Goal: Transaction & Acquisition: Purchase product/service

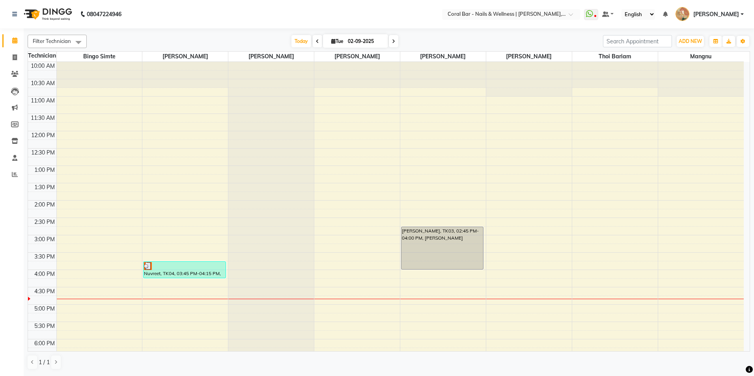
scroll to position [127, 0]
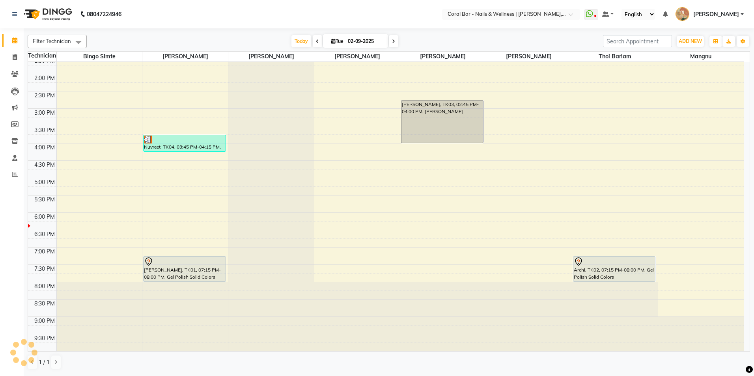
click at [318, 42] on span at bounding box center [317, 41] width 9 height 12
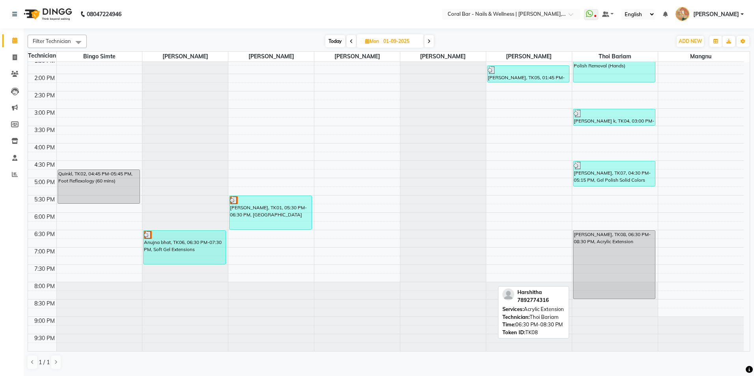
click at [605, 274] on div "[PERSON_NAME], TK08, 06:30 PM-08:30 PM, Acrylic Extension" at bounding box center [615, 265] width 82 height 68
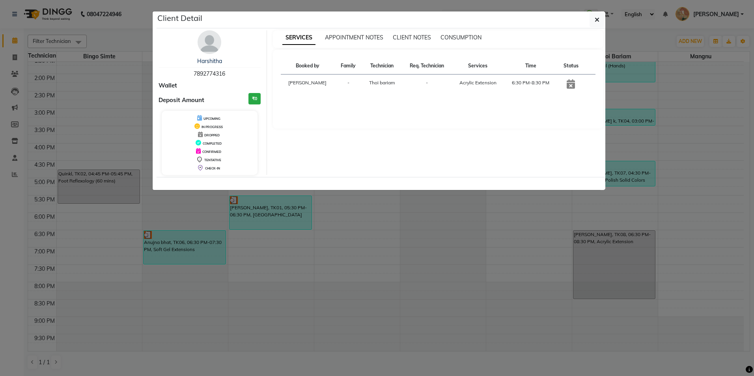
drag, startPoint x: 185, startPoint y: 71, endPoint x: 253, endPoint y: 73, distance: 67.5
click at [253, 73] on div "[PERSON_NAME] 7892774316" at bounding box center [210, 67] width 102 height 21
click at [599, 24] on button "button" at bounding box center [597, 19] width 15 height 15
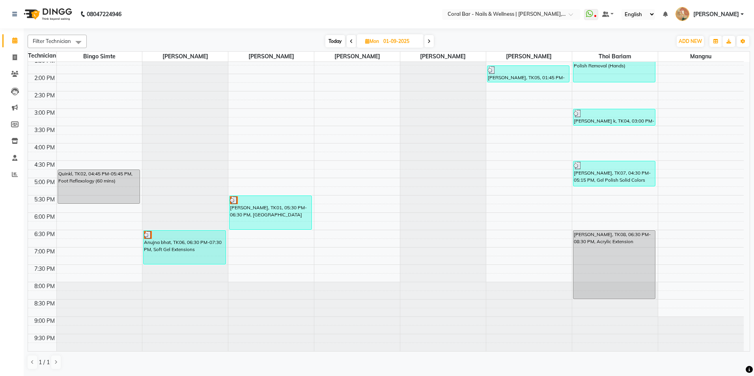
click at [350, 42] on icon at bounding box center [351, 41] width 3 height 5
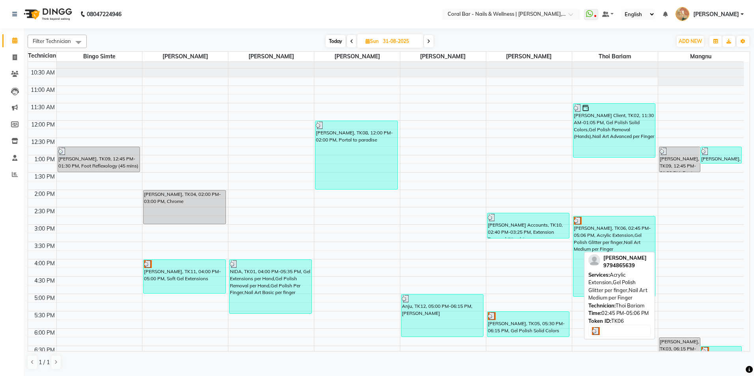
scroll to position [8, 0]
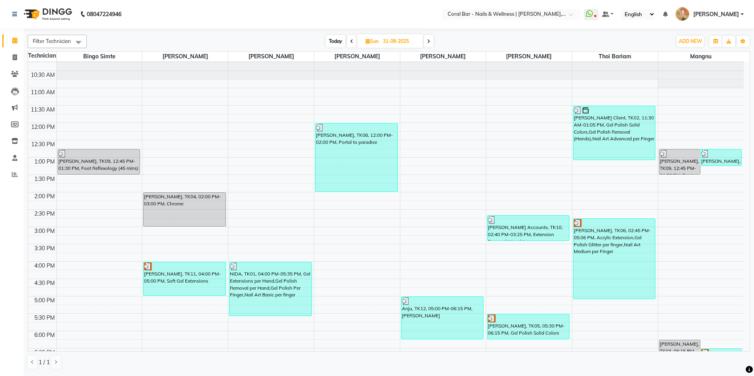
click at [429, 40] on icon at bounding box center [428, 41] width 3 height 5
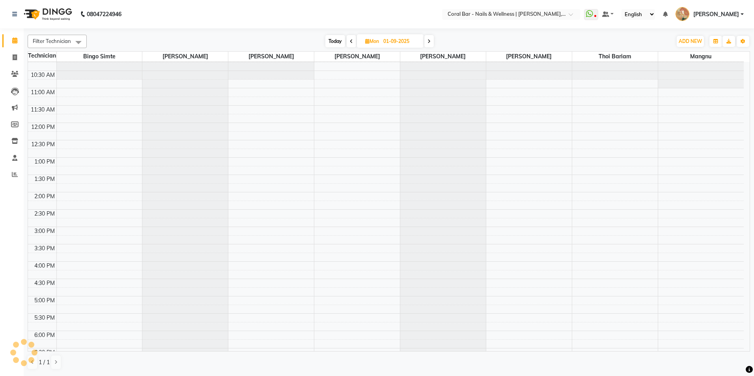
scroll to position [127, 0]
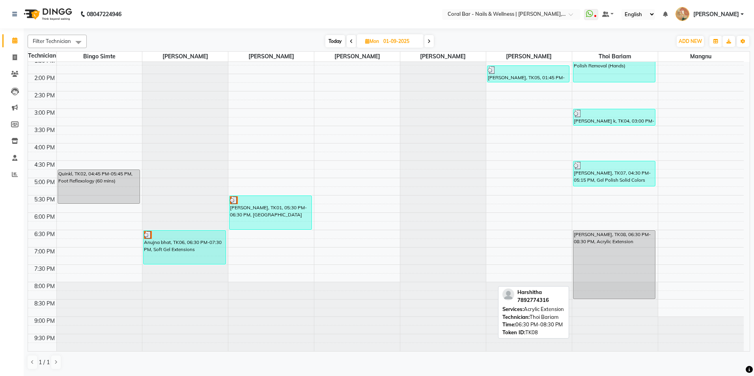
click at [620, 252] on div "[PERSON_NAME], TK08, 06:30 PM-08:30 PM, Acrylic Extension" at bounding box center [615, 265] width 82 height 68
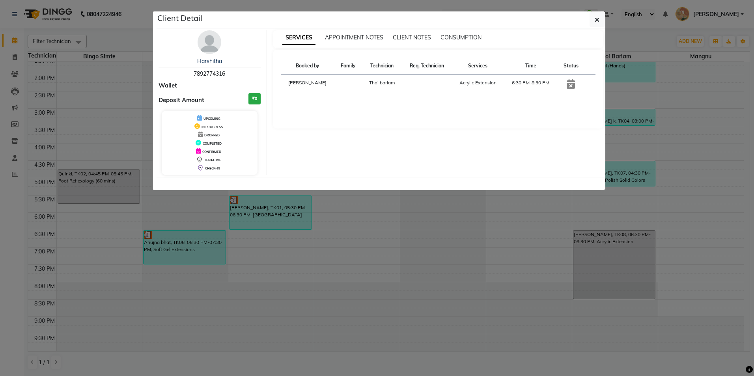
drag, startPoint x: 180, startPoint y: 70, endPoint x: 238, endPoint y: 73, distance: 58.1
click at [238, 73] on div "[PERSON_NAME] 7892774316" at bounding box center [210, 67] width 102 height 21
copy span "7892774316"
click at [383, 234] on ngb-modal-window "Client Detail [PERSON_NAME] 7892774316 Wallet Deposit Amount ₹0 UPCOMING IN PRO…" at bounding box center [377, 188] width 754 height 376
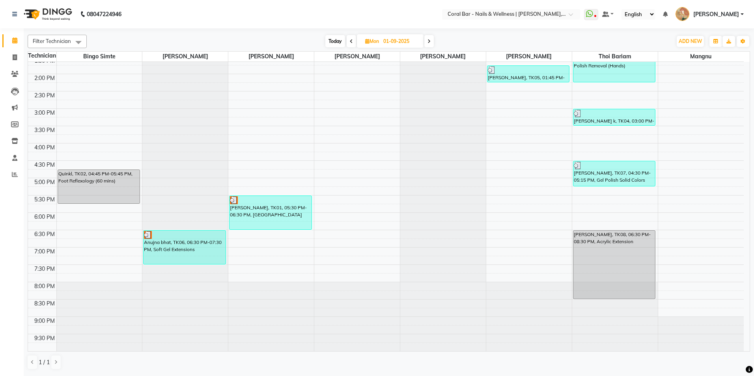
click at [427, 43] on span at bounding box center [429, 41] width 9 height 12
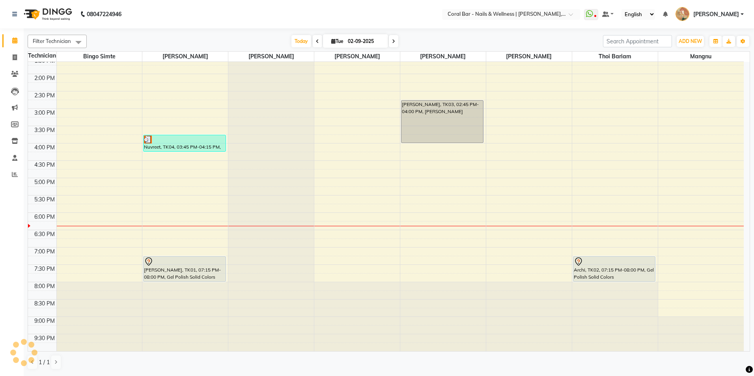
click at [427, 43] on div "[DATE] [DATE]" at bounding box center [345, 42] width 509 height 12
click at [393, 42] on icon at bounding box center [393, 41] width 3 height 5
type input "[DATE]"
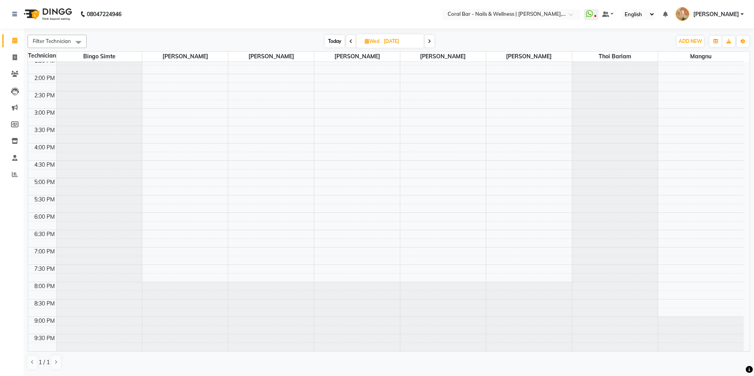
click at [168, 233] on div "10:00 AM 10:30 AM 11:00 AM 11:30 AM 12:00 PM 12:30 PM 1:00 PM 1:30 PM 2:00 PM 2…" at bounding box center [386, 143] width 716 height 416
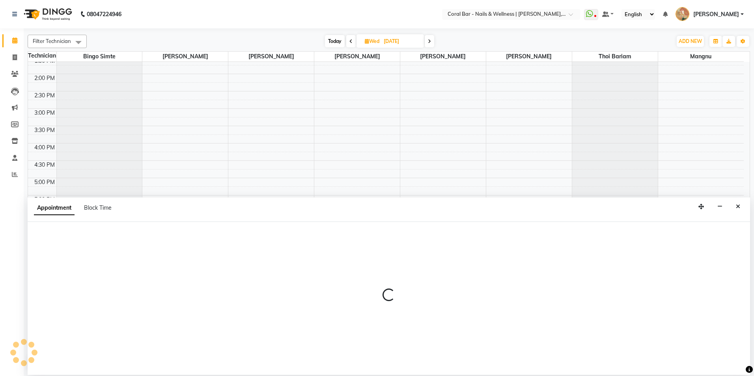
select select "66409"
select select "1110"
select select "tentative"
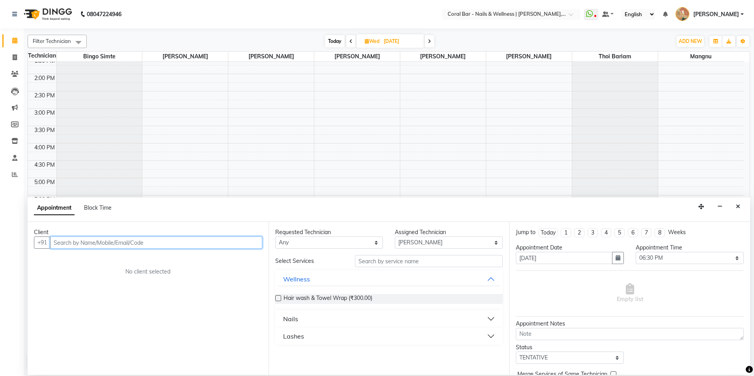
paste input "7892774316"
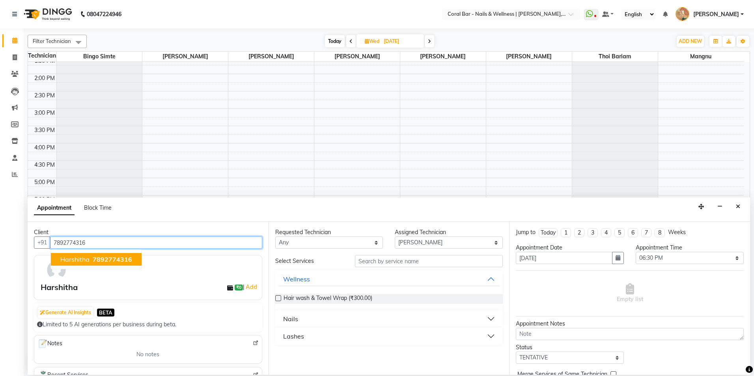
type input "7892774316"
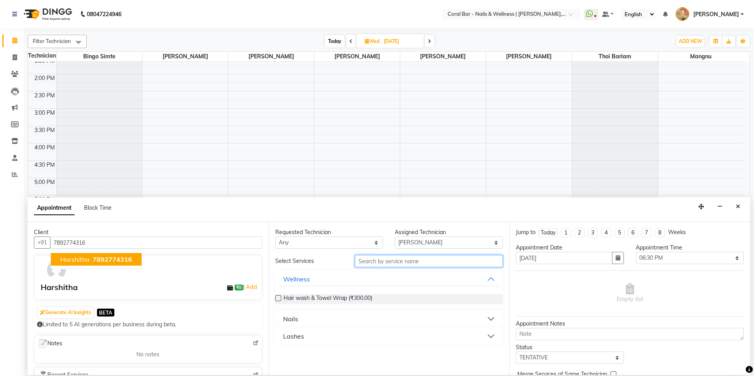
click at [403, 265] on input "text" at bounding box center [429, 261] width 148 height 12
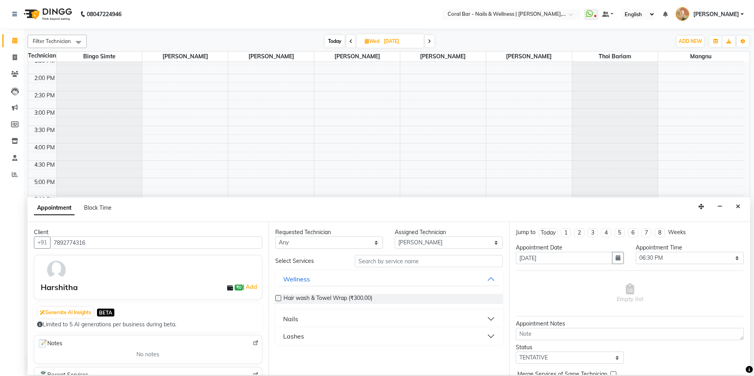
click at [296, 318] on div "Nails" at bounding box center [290, 318] width 15 height 9
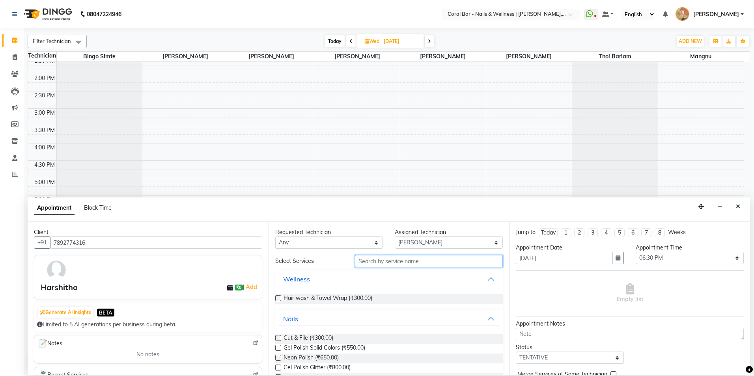
click at [372, 267] on input "text" at bounding box center [429, 261] width 148 height 12
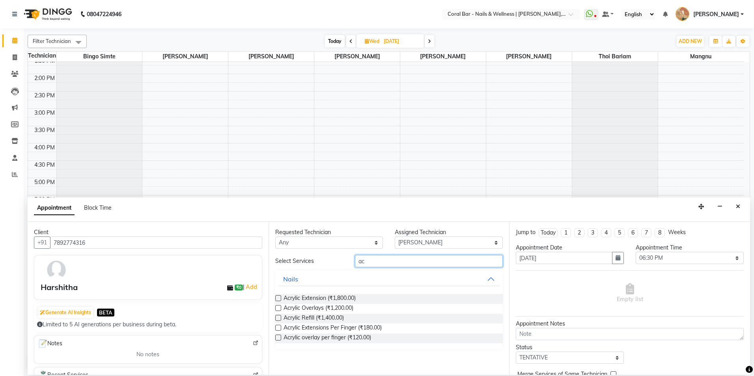
type input "ac"
click at [277, 298] on label at bounding box center [278, 299] width 6 height 6
click at [277, 298] on input "checkbox" at bounding box center [277, 299] width 5 height 5
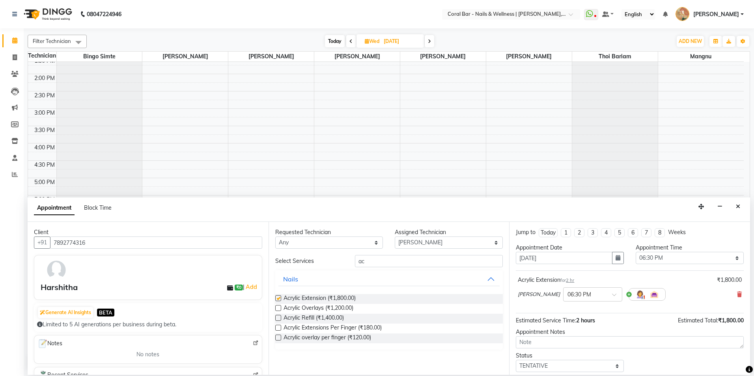
checkbox input "false"
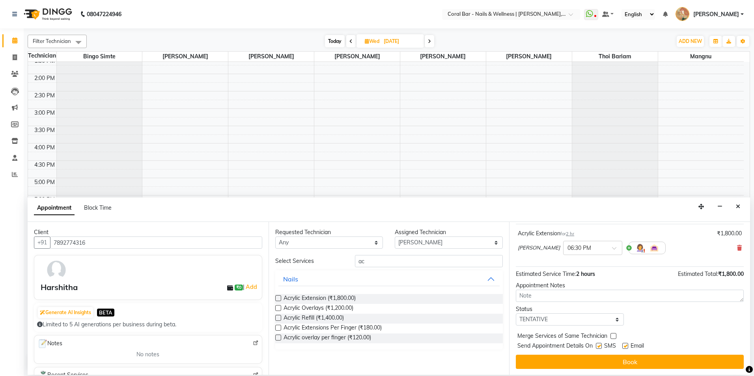
scroll to position [47, 0]
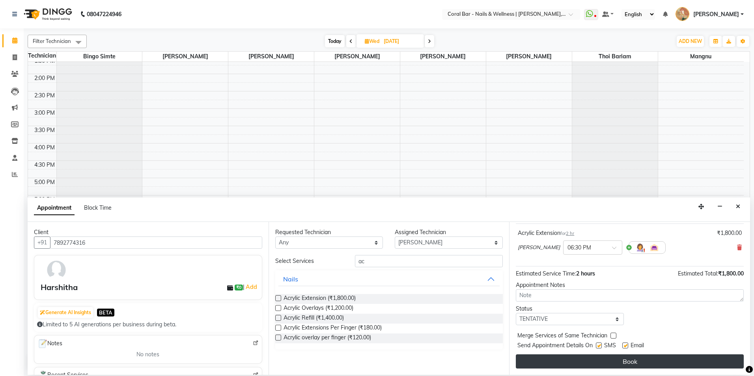
click at [599, 357] on button "Book" at bounding box center [630, 362] width 228 height 14
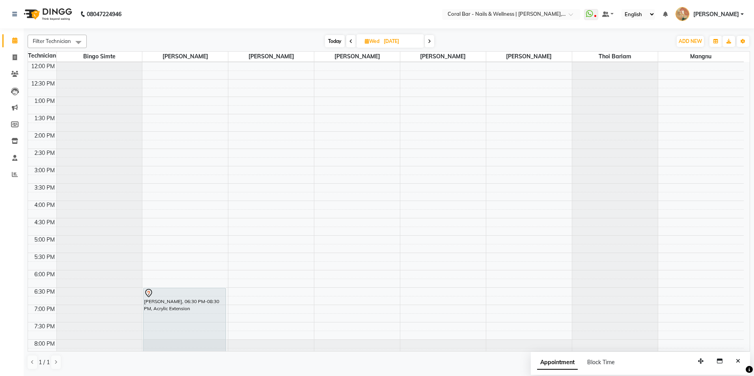
scroll to position [0, 0]
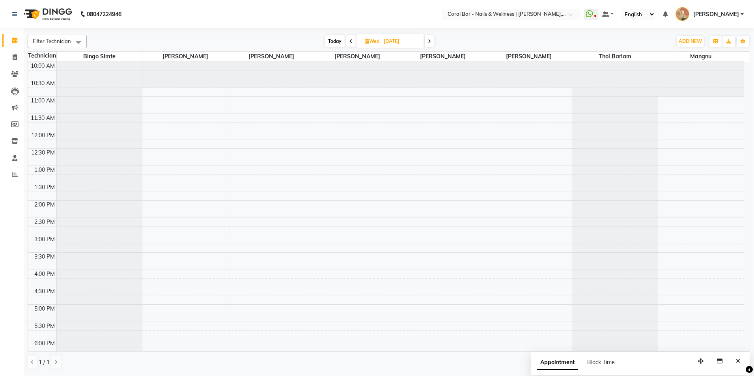
click at [348, 41] on span at bounding box center [350, 41] width 9 height 12
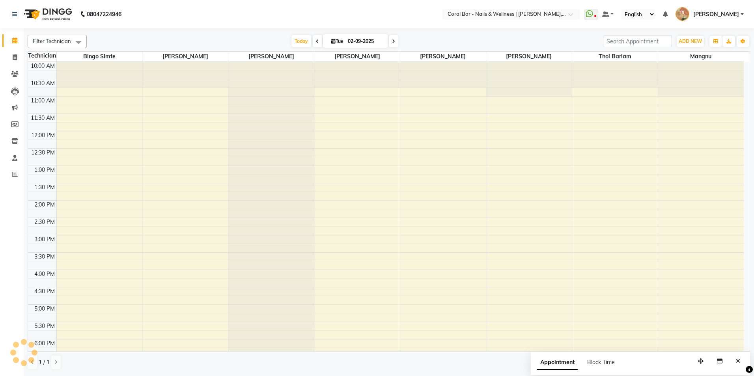
scroll to position [127, 0]
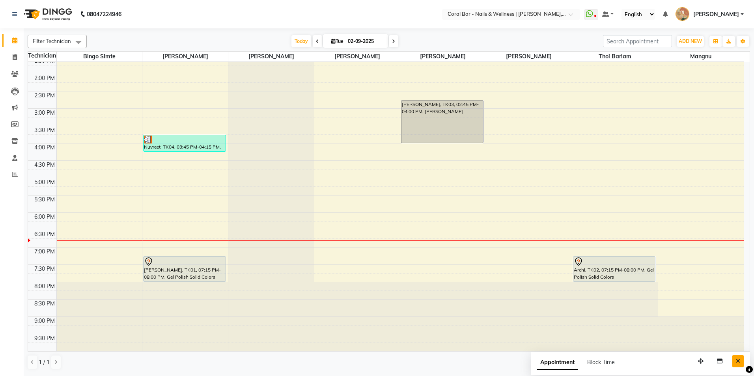
click at [737, 364] on button "Close" at bounding box center [738, 362] width 11 height 12
click at [390, 41] on span at bounding box center [393, 41] width 9 height 12
type input "[DATE]"
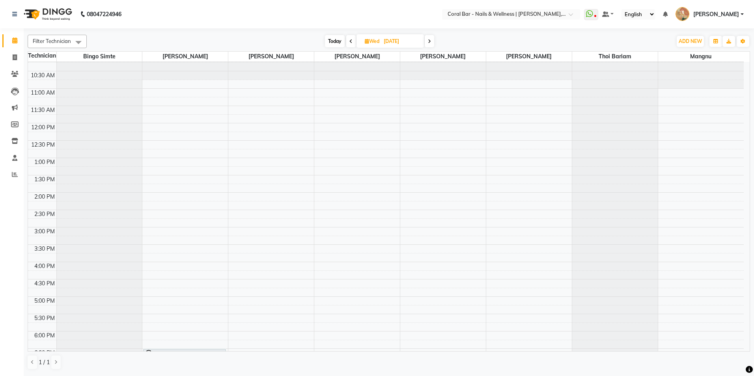
scroll to position [0, 0]
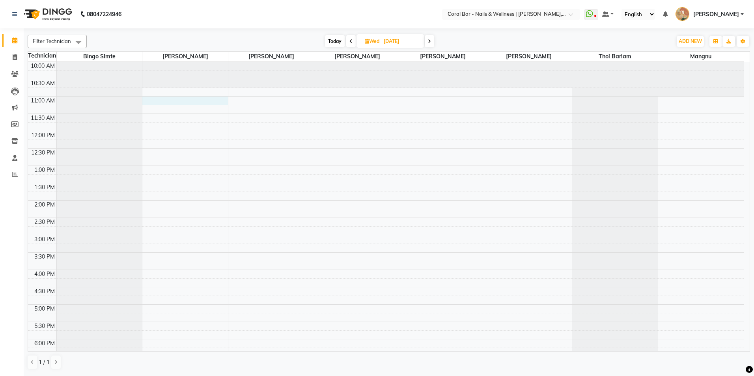
click at [152, 99] on div "10:00 AM 10:30 AM 11:00 AM 11:30 AM 12:00 PM 12:30 PM 1:00 PM 1:30 PM 2:00 PM 2…" at bounding box center [386, 270] width 716 height 416
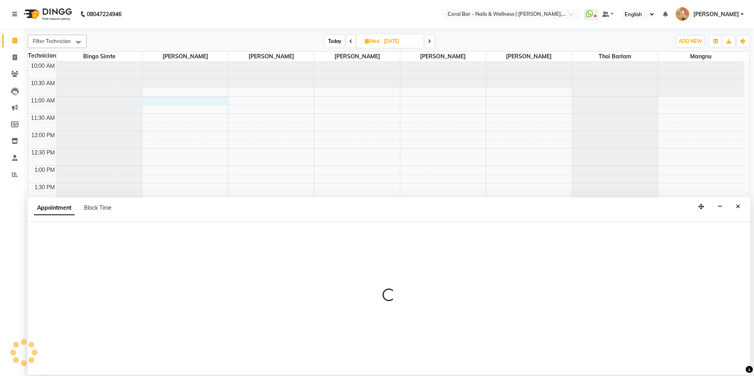
select select "66409"
select select "660"
select select "tentative"
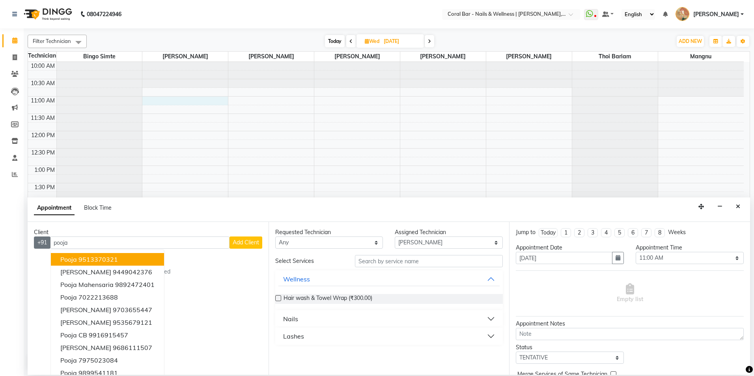
drag, startPoint x: 84, startPoint y: 240, endPoint x: 41, endPoint y: 248, distance: 43.4
click at [42, 247] on div "+91 pooja pooja 9513370321 [PERSON_NAME] 9449042376 Pooja mahensaria 9892472401…" at bounding box center [148, 243] width 228 height 12
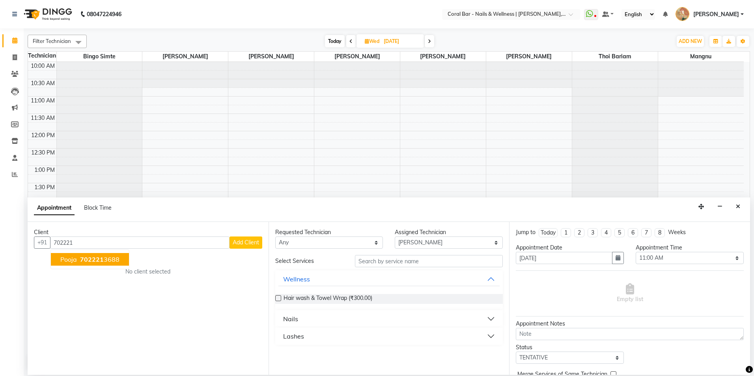
click at [86, 260] on span "702221" at bounding box center [92, 260] width 24 height 8
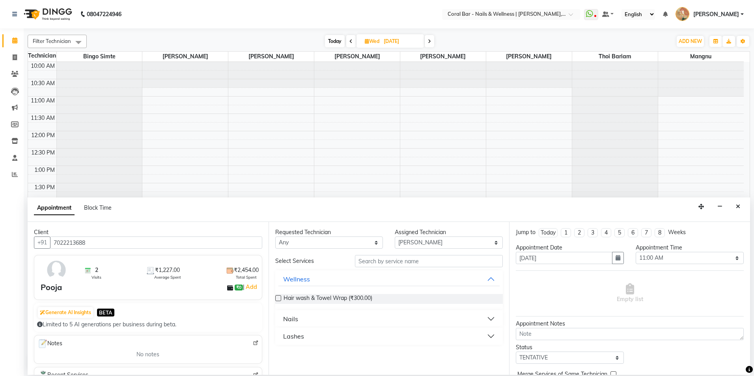
type input "7022213688"
click at [298, 317] on button "Nails" at bounding box center [390, 319] width 222 height 14
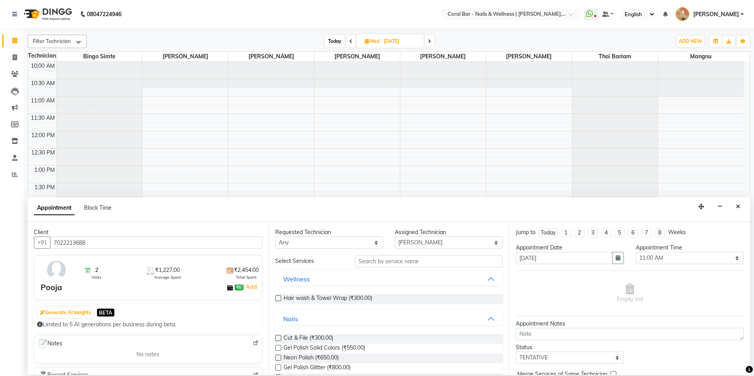
click at [279, 348] on label at bounding box center [278, 348] width 6 height 6
click at [279, 348] on input "checkbox" at bounding box center [277, 348] width 5 height 5
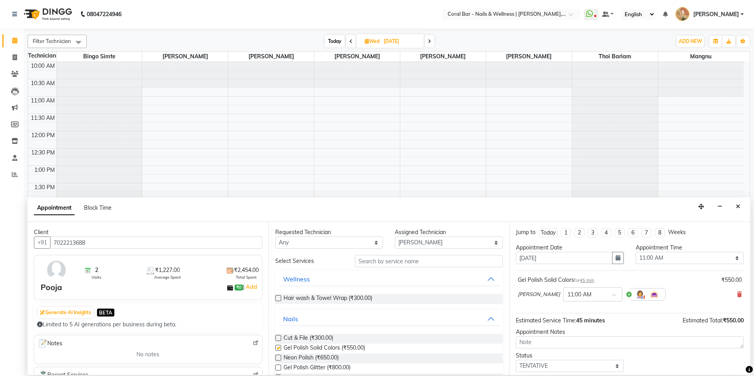
checkbox input "false"
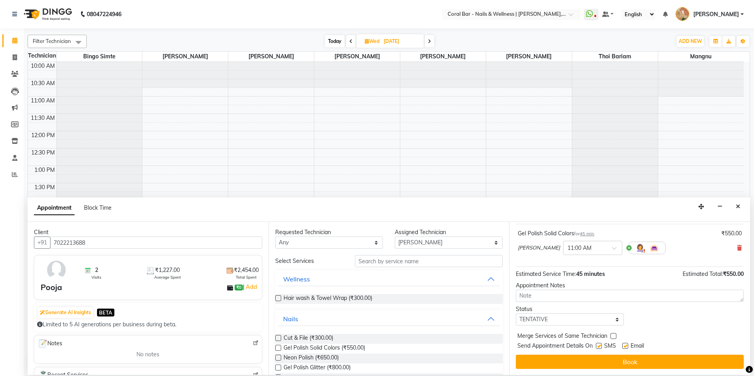
scroll to position [47, 0]
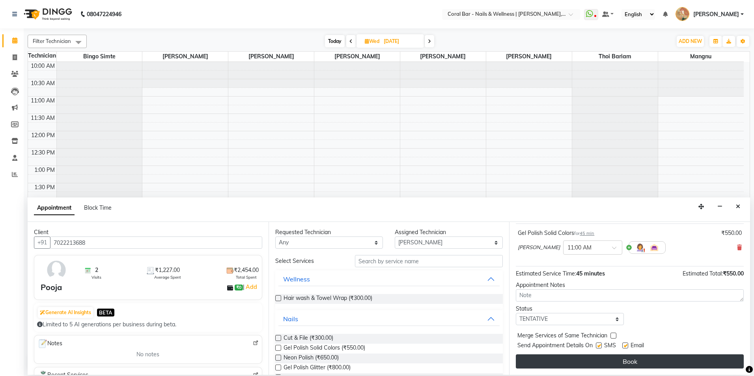
click at [649, 359] on button "Book" at bounding box center [630, 362] width 228 height 14
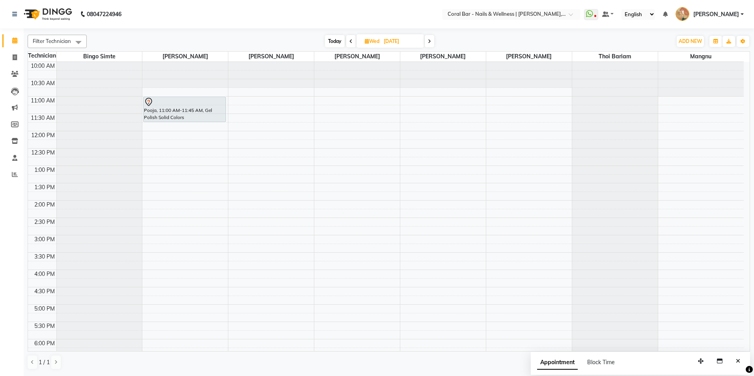
click at [342, 38] on span "Today" at bounding box center [335, 41] width 20 height 12
type input "02-09-2025"
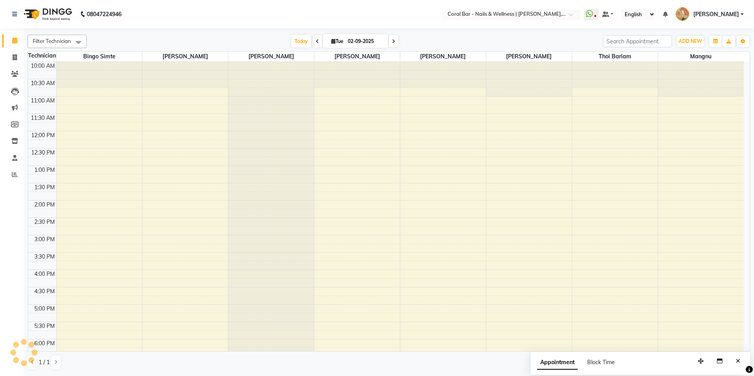
scroll to position [127, 0]
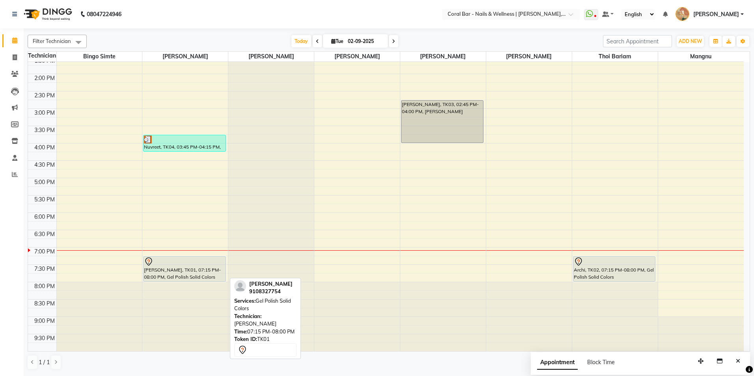
click at [150, 260] on icon at bounding box center [149, 261] width 2 height 3
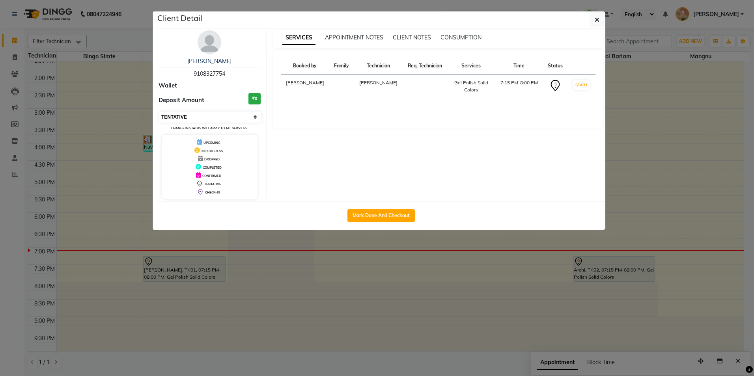
drag, startPoint x: 177, startPoint y: 118, endPoint x: 177, endPoint y: 122, distance: 4.7
click at [177, 118] on select "Select IN SERVICE CONFIRMED TENTATIVE CHECK IN MARK DONE DROPPED UPCOMING" at bounding box center [210, 117] width 102 height 11
select select "8"
click at [159, 112] on select "Select IN SERVICE CONFIRMED TENTATIVE CHECK IN MARK DONE DROPPED UPCOMING" at bounding box center [210, 117] width 102 height 11
click at [601, 22] on button "button" at bounding box center [597, 19] width 15 height 15
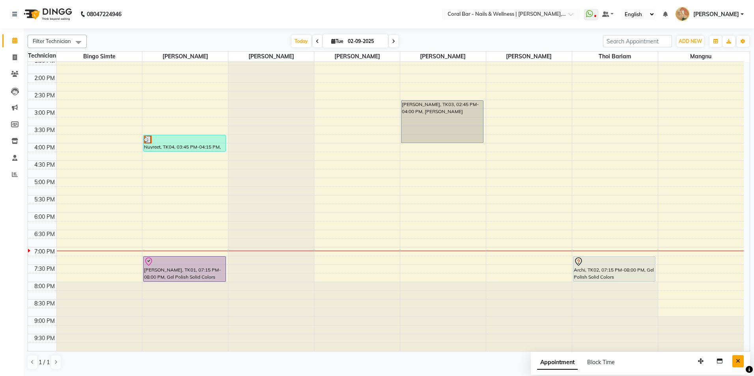
click at [736, 359] on icon "Close" at bounding box center [738, 362] width 4 height 6
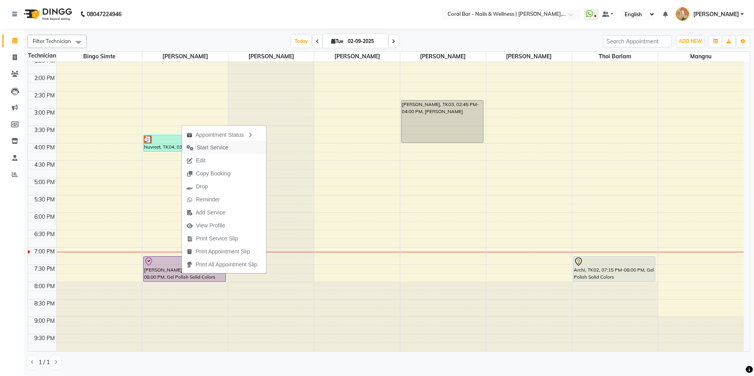
click at [202, 142] on span "Start Service" at bounding box center [207, 147] width 51 height 13
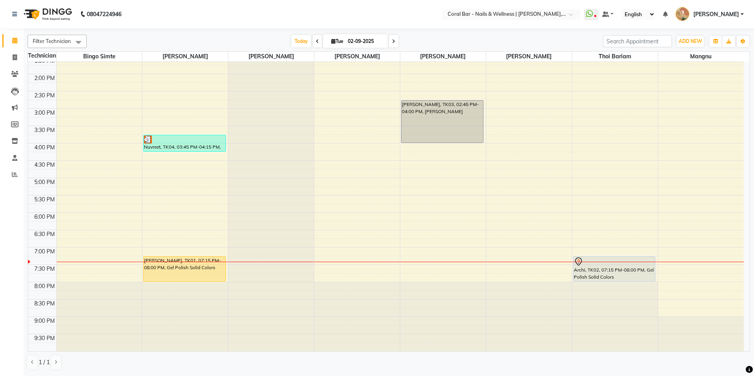
click at [690, 34] on div "Filter Technician Select All Bingo Simte [PERSON_NAME] [PERSON_NAME] Mangnu [PE…" at bounding box center [389, 203] width 723 height 342
click at [690, 41] on span "ADD NEW" at bounding box center [690, 41] width 23 height 6
click at [669, 67] on link "Add Invoice" at bounding box center [673, 67] width 62 height 10
select select "7157"
select select "service"
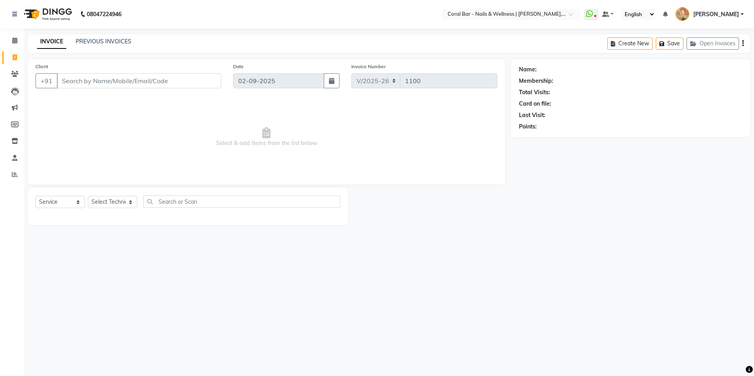
click at [84, 85] on input "Client" at bounding box center [139, 80] width 165 height 15
type input "9073528873"
click at [208, 79] on span "Add Client" at bounding box center [200, 81] width 31 height 8
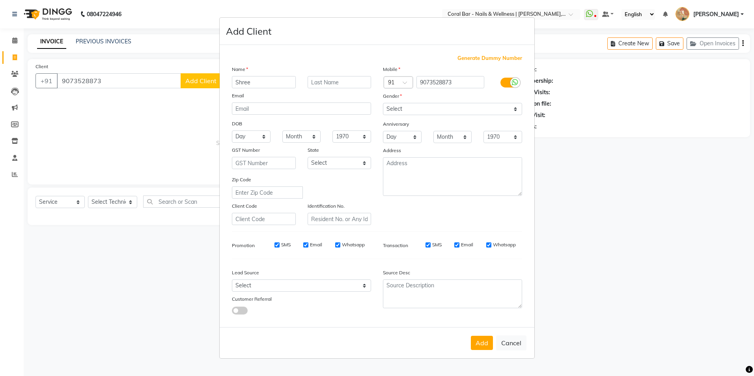
type input "Shree"
click at [416, 108] on select "Select [DEMOGRAPHIC_DATA] [DEMOGRAPHIC_DATA] Other Prefer Not To Say" at bounding box center [452, 109] width 139 height 12
select select "[DEMOGRAPHIC_DATA]"
click at [383, 103] on select "Select [DEMOGRAPHIC_DATA] [DEMOGRAPHIC_DATA] Other Prefer Not To Say" at bounding box center [452, 109] width 139 height 12
click at [485, 340] on button "Add" at bounding box center [482, 343] width 22 height 14
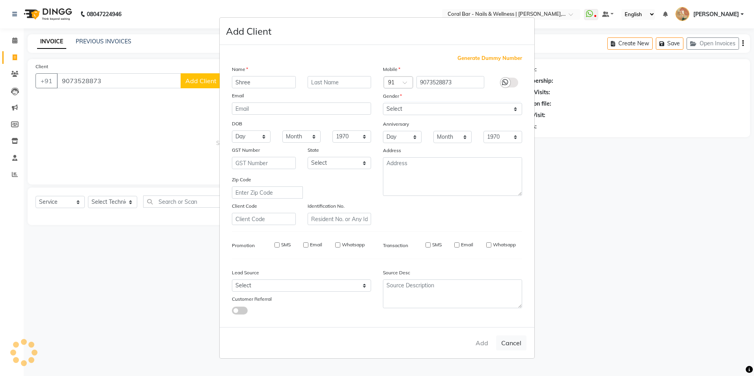
select select
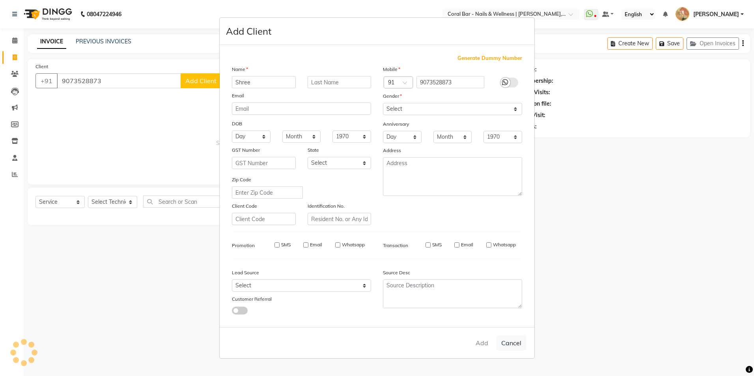
select select
checkbox input "false"
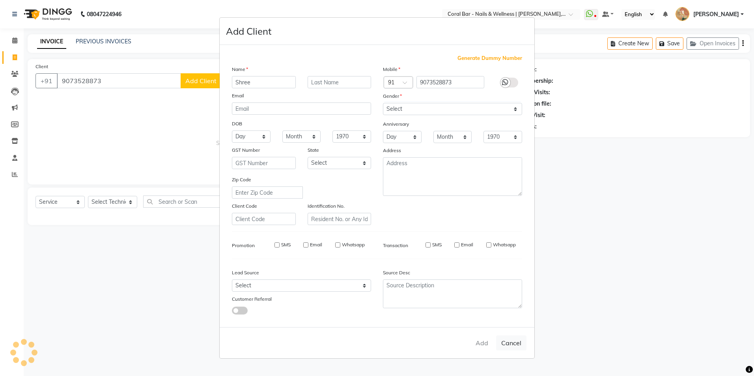
checkbox input "false"
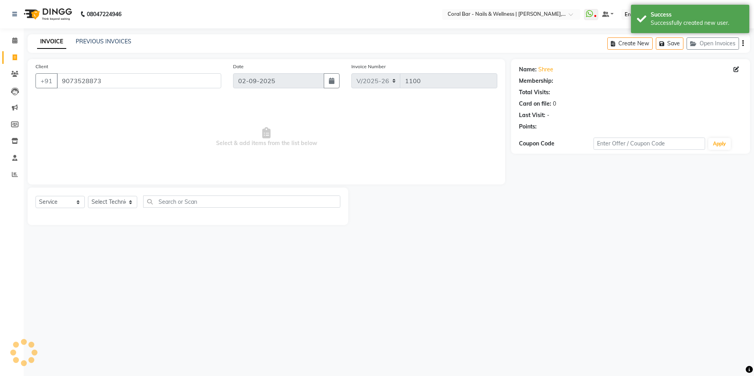
select select "1: Object"
click at [131, 203] on select "Select Technician Bhavani [GEOGRAPHIC_DATA] Bingo Simte [PERSON_NAME] [PERSON_N…" at bounding box center [112, 202] width 49 height 12
select select "70303"
click at [88, 196] on select "Select Technician Bhavani [GEOGRAPHIC_DATA] Bingo Simte [PERSON_NAME] [PERSON_N…" at bounding box center [112, 202] width 49 height 12
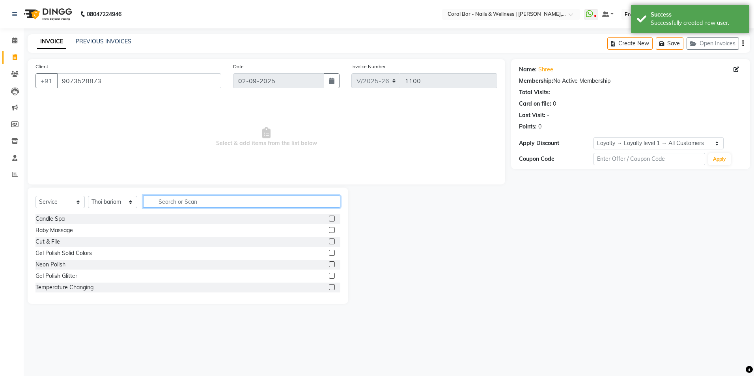
click at [178, 200] on input "text" at bounding box center [241, 202] width 197 height 12
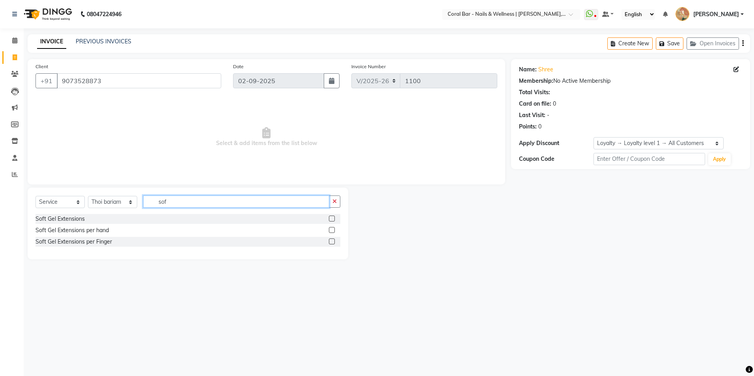
type input "sof"
drag, startPoint x: 329, startPoint y: 219, endPoint x: 338, endPoint y: 218, distance: 9.1
click at [330, 219] on label at bounding box center [332, 219] width 6 height 6
click at [330, 219] on input "checkbox" at bounding box center [331, 219] width 5 height 5
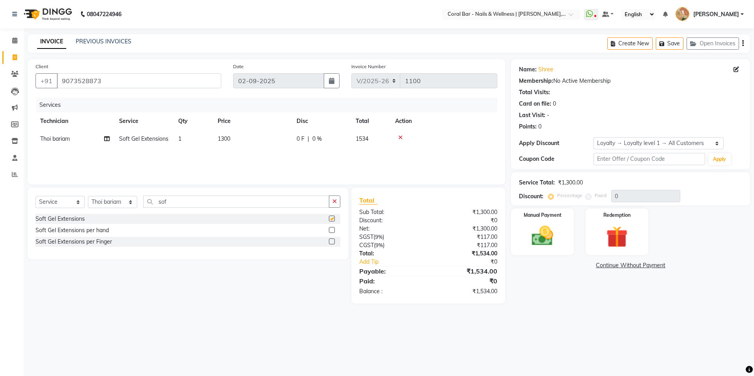
checkbox input "false"
drag, startPoint x: 165, startPoint y: 199, endPoint x: 137, endPoint y: 202, distance: 28.2
click at [137, 202] on div "Select Service Product Membership Package Voucher Prepaid Gift Card Select Tech…" at bounding box center [188, 205] width 305 height 19
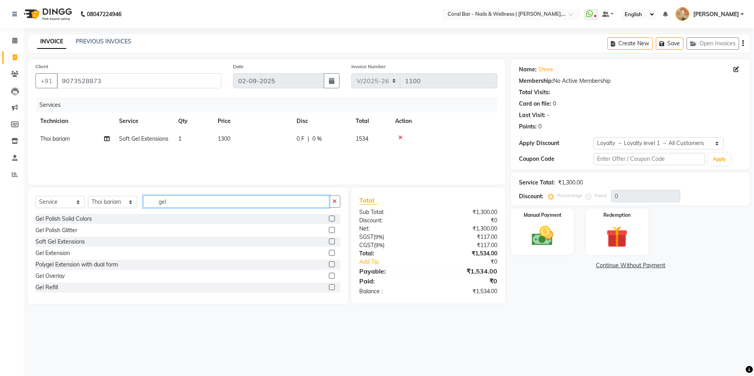
type input "gel"
click at [329, 218] on label at bounding box center [332, 219] width 6 height 6
click at [329, 218] on input "checkbox" at bounding box center [331, 219] width 5 height 5
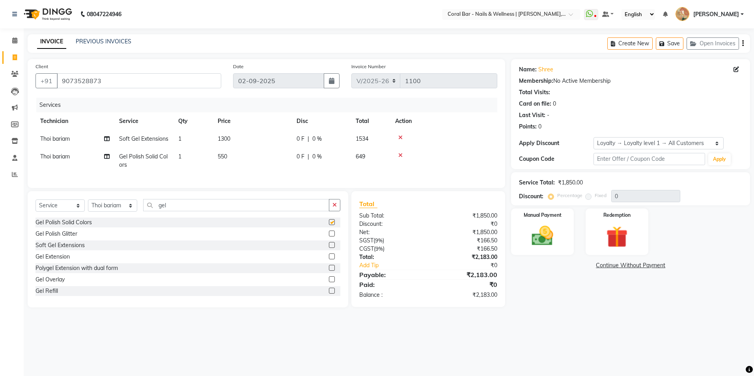
checkbox input "false"
click at [529, 242] on img at bounding box center [542, 236] width 37 height 26
click at [616, 264] on span "GPay" at bounding box center [620, 266] width 16 height 9
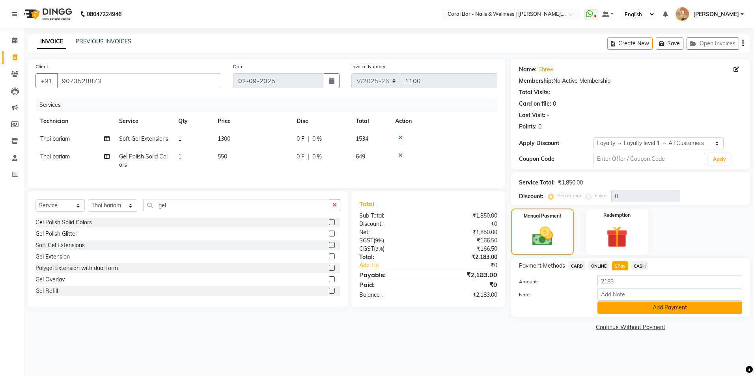
click at [614, 306] on button "Add Payment" at bounding box center [670, 308] width 145 height 12
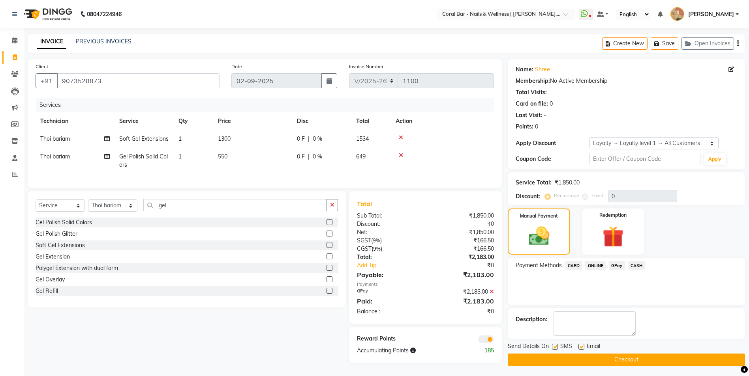
click at [608, 361] on button "Checkout" at bounding box center [625, 360] width 237 height 12
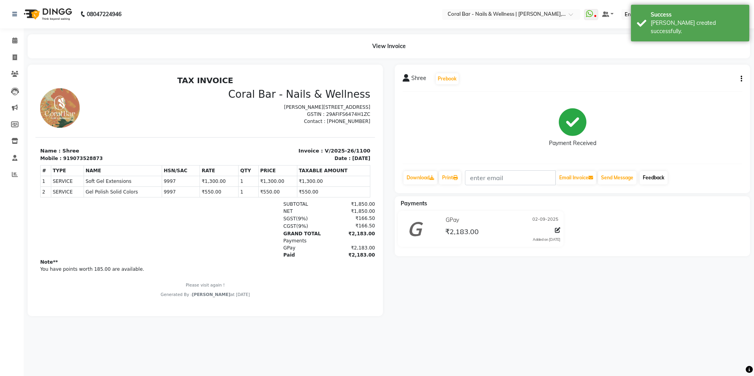
click at [662, 178] on link "Feedback" at bounding box center [654, 177] width 28 height 13
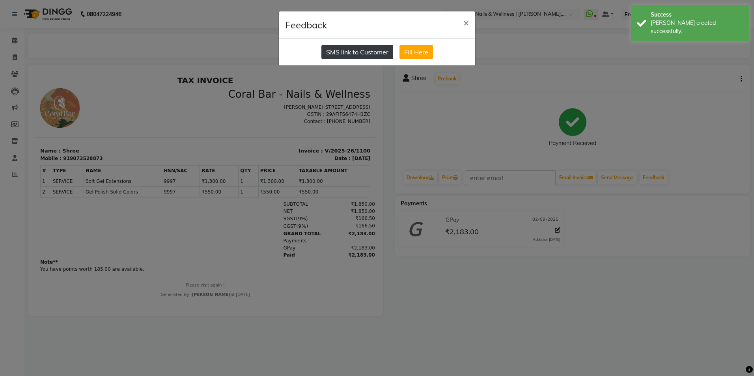
click at [367, 54] on button "SMS link to Customer" at bounding box center [358, 52] width 72 height 14
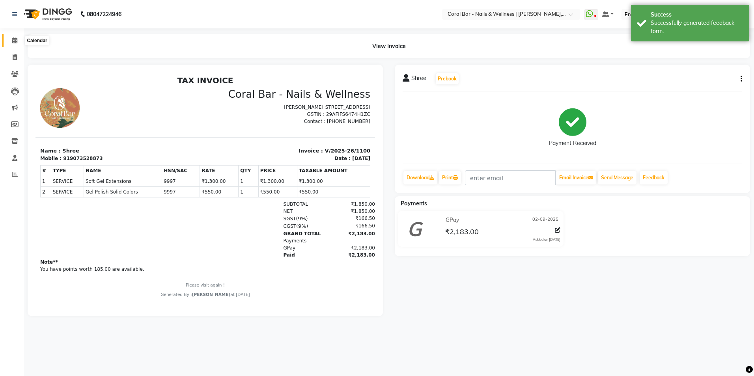
click at [16, 42] on icon at bounding box center [14, 40] width 5 height 6
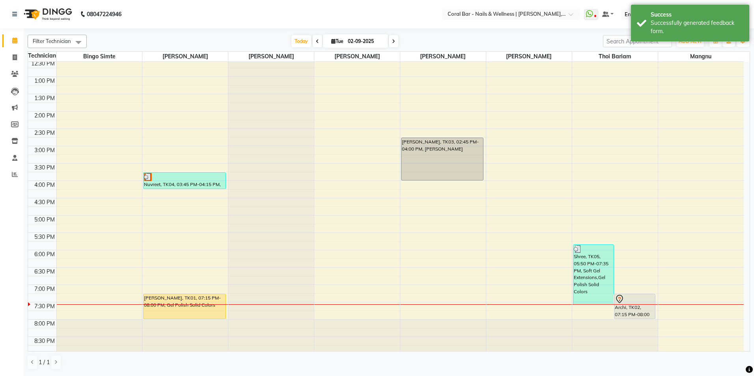
scroll to position [118, 0]
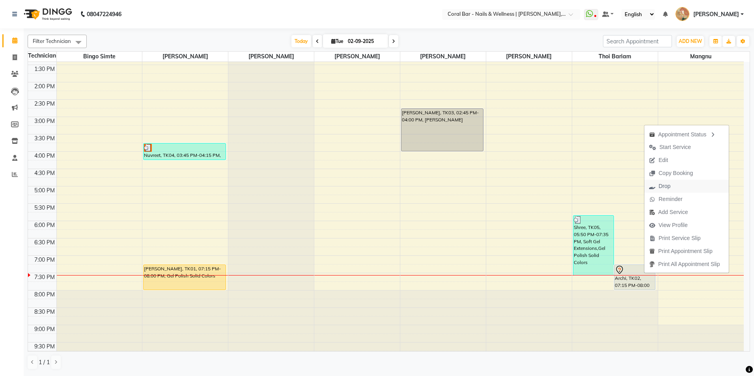
click at [668, 183] on span "Drop" at bounding box center [665, 186] width 12 height 8
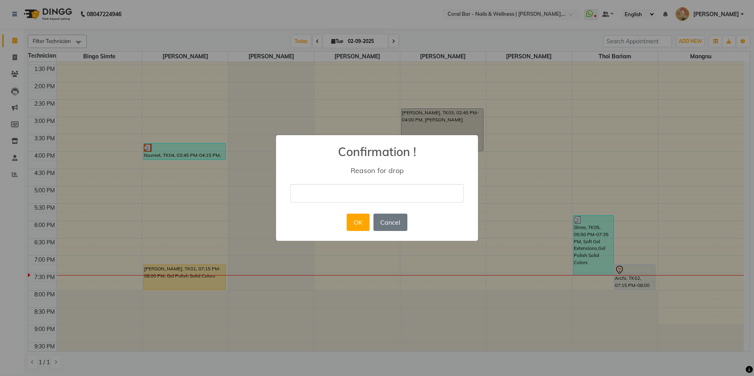
drag, startPoint x: 404, startPoint y: 191, endPoint x: 397, endPoint y: 198, distance: 9.2
click at [404, 192] on input "text" at bounding box center [377, 193] width 174 height 19
type input "NO Show"
click at [365, 229] on button "OK" at bounding box center [358, 222] width 22 height 17
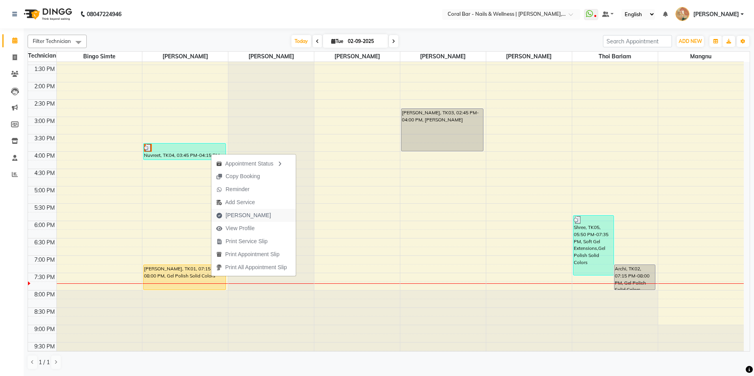
click at [235, 212] on span "[PERSON_NAME]" at bounding box center [248, 216] width 45 height 8
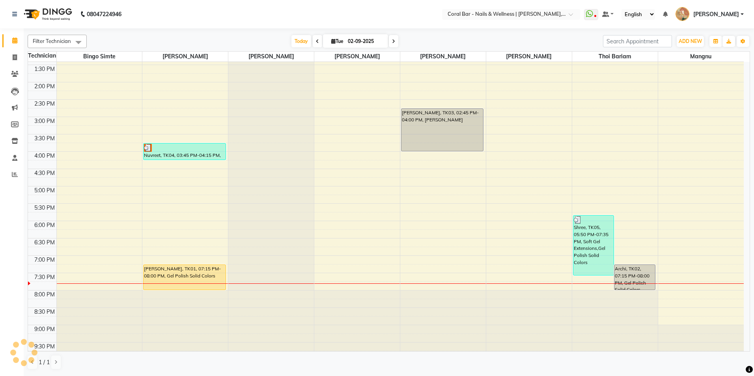
select select "7157"
select select "service"
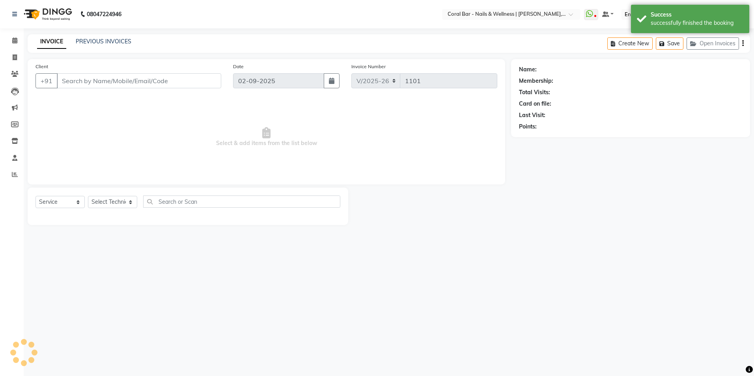
type input "9108327754"
select select "66409"
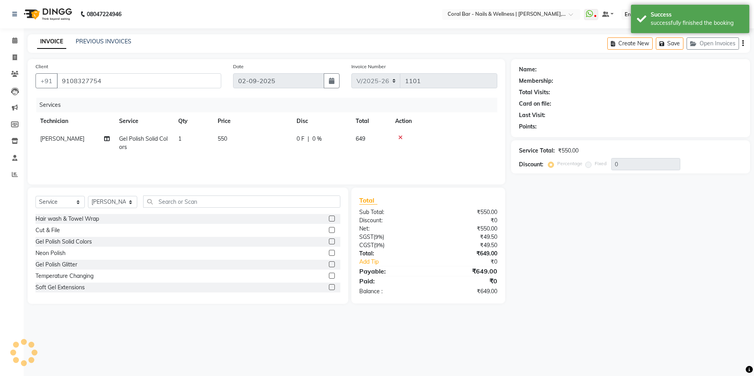
select select "1: Object"
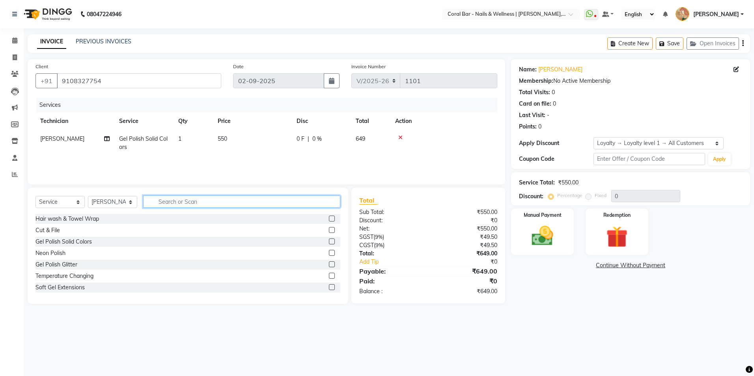
click at [222, 204] on input "text" at bounding box center [241, 202] width 197 height 12
type input "med"
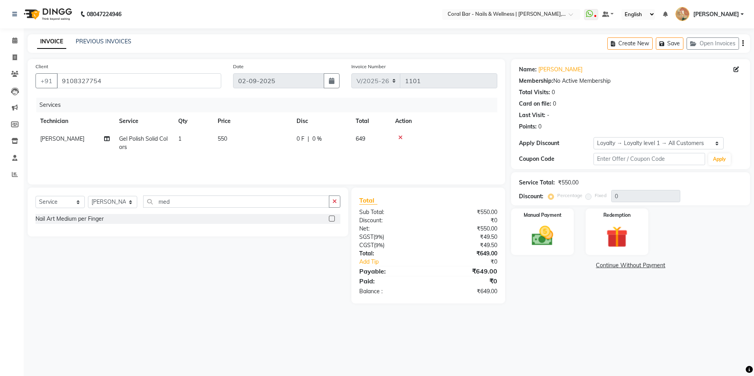
click at [334, 219] on label at bounding box center [332, 219] width 6 height 6
click at [334, 219] on input "checkbox" at bounding box center [331, 219] width 5 height 5
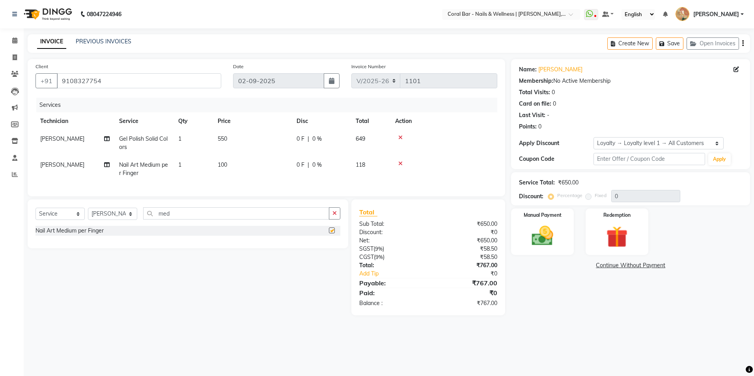
checkbox input "false"
click at [187, 170] on td "1" at bounding box center [193, 169] width 39 height 26
select select "66409"
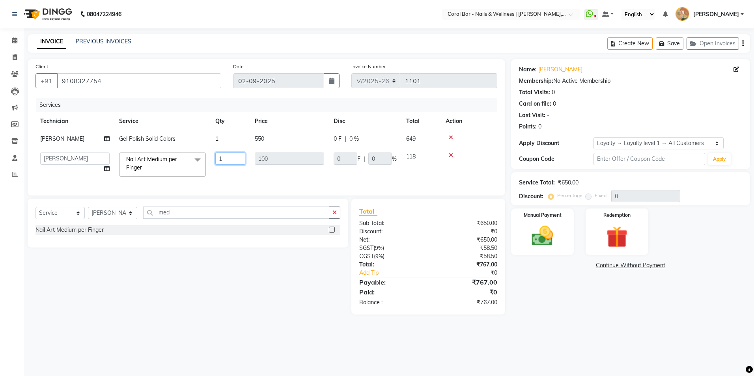
drag, startPoint x: 228, startPoint y: 159, endPoint x: 212, endPoint y: 161, distance: 15.8
click at [212, 161] on td "1" at bounding box center [230, 165] width 39 height 34
type input "2"
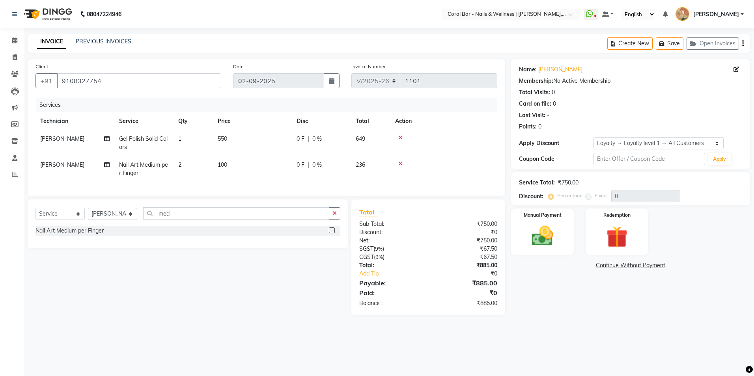
click at [242, 292] on div "Select Service Product Membership Package Voucher Prepaid Gift Card Select Tech…" at bounding box center [185, 258] width 327 height 116
drag, startPoint x: 60, startPoint y: 80, endPoint x: 178, endPoint y: 80, distance: 118.0
click at [178, 80] on input "9108327754" at bounding box center [139, 80] width 165 height 15
drag, startPoint x: 539, startPoint y: 65, endPoint x: 585, endPoint y: 70, distance: 46.8
click at [585, 70] on div "Name: [PERSON_NAME] Membership: No Active Membership Total Visits: 0 Card on fi…" at bounding box center [630, 96] width 223 height 69
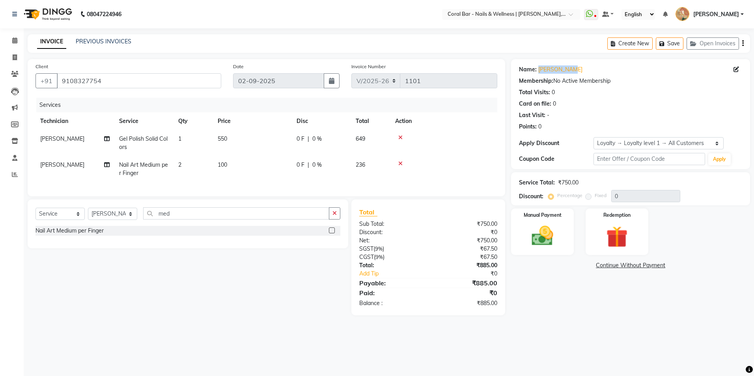
copy link "[PERSON_NAME]"
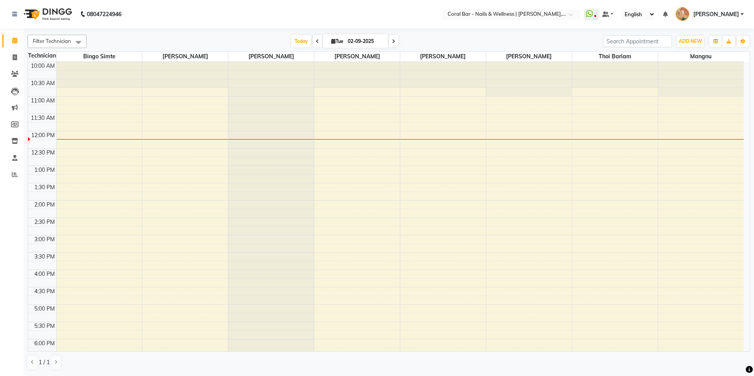
scroll to position [35, 0]
